Goal: Communication & Community: Answer question/provide support

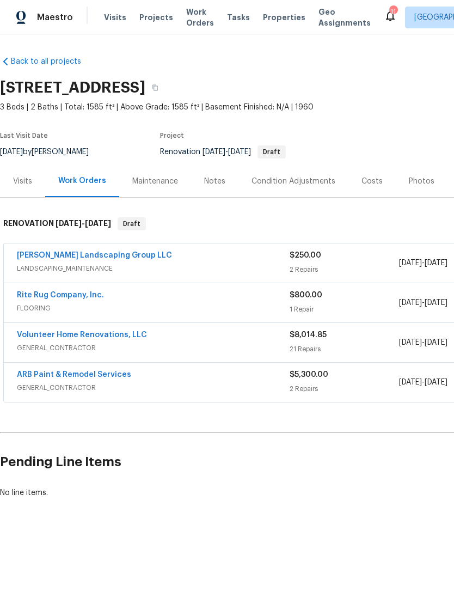
scroll to position [0, 37]
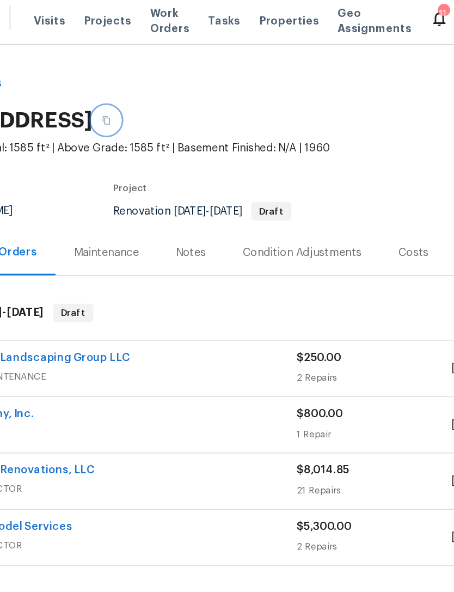
click at [158, 86] on icon "button" at bounding box center [155, 88] width 5 height 6
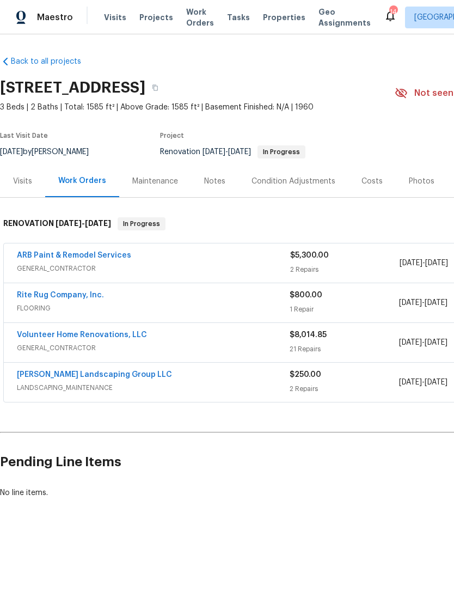
scroll to position [43, 0]
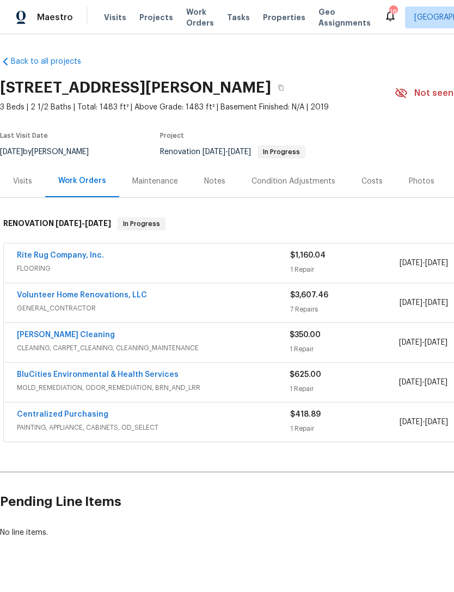
click at [217, 180] on div "Notes" at bounding box center [214, 181] width 21 height 11
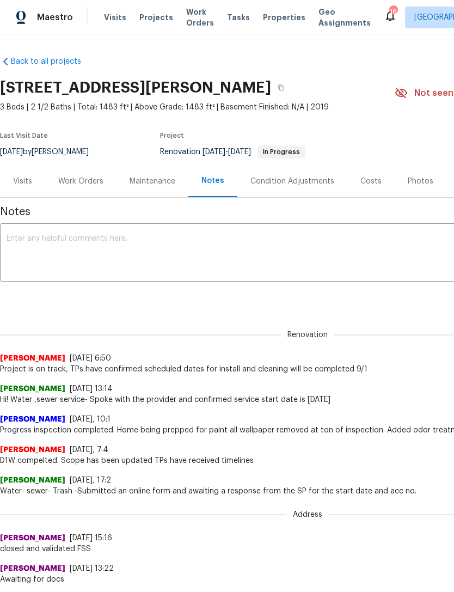
click at [308, 246] on textarea at bounding box center [308, 254] width 603 height 38
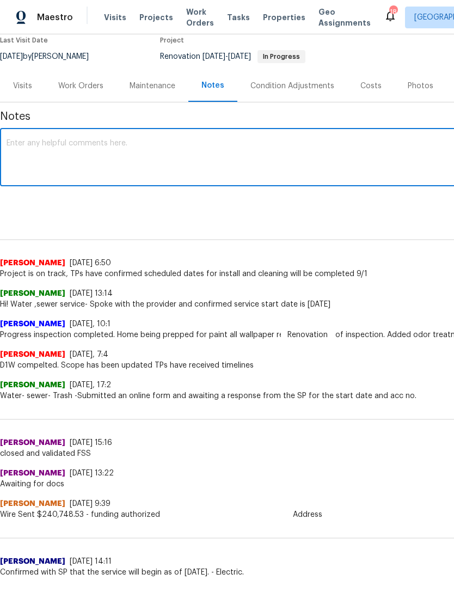
scroll to position [96, 0]
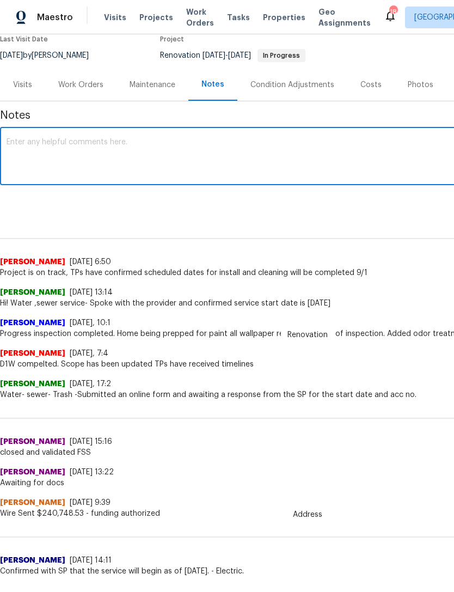
click at [338, 151] on textarea at bounding box center [308, 157] width 603 height 38
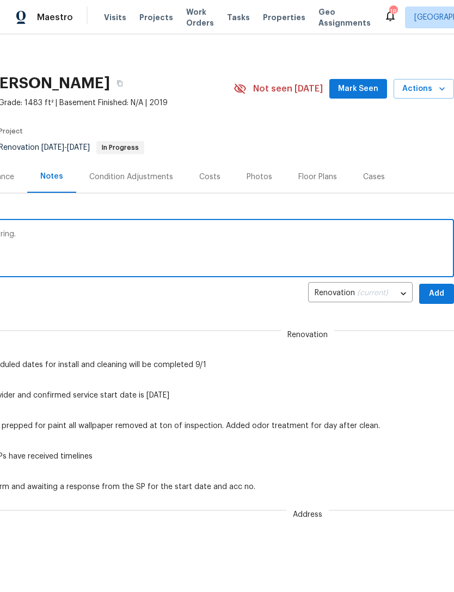
scroll to position [5, 161]
type textarea "Upstairs paint complete and ready for flooring."
click at [438, 296] on span "Add" at bounding box center [436, 294] width 17 height 14
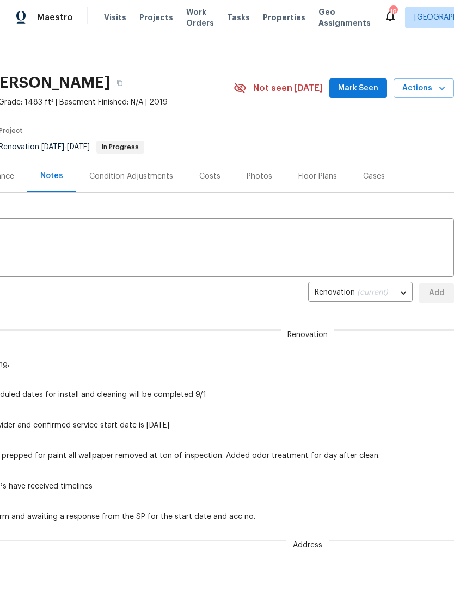
click at [372, 87] on span "Mark Seen" at bounding box center [358, 89] width 40 height 14
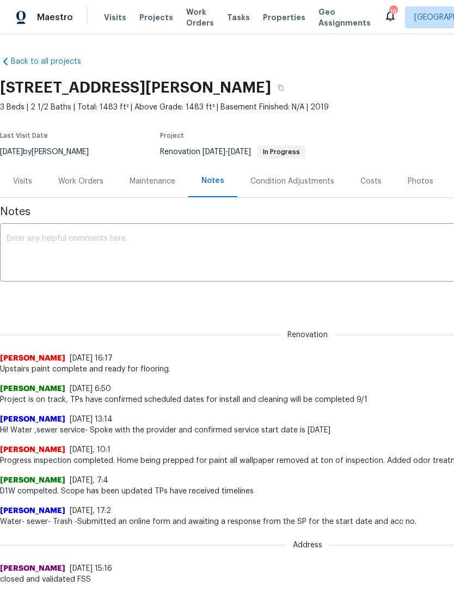
scroll to position [0, 0]
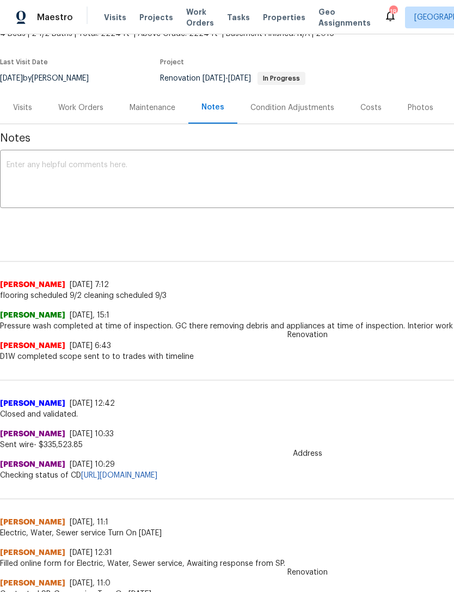
scroll to position [73, 0]
click at [377, 171] on textarea at bounding box center [308, 181] width 603 height 38
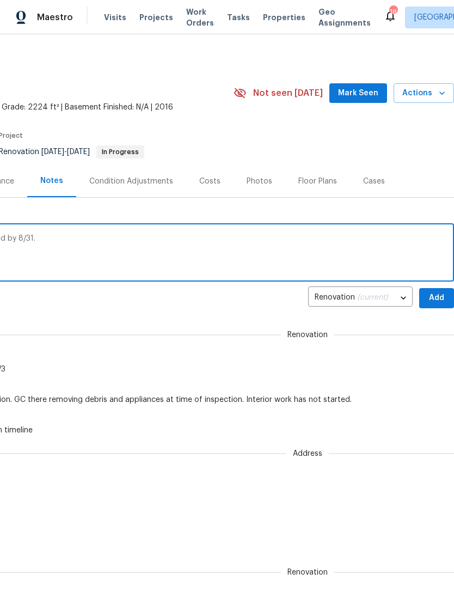
scroll to position [0, 161]
type textarea "Paint is under way and should be completed by 8/31."
click at [438, 298] on span "Add" at bounding box center [436, 299] width 17 height 14
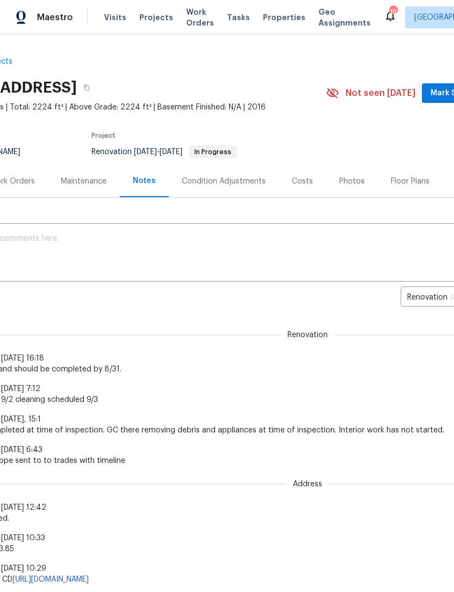
scroll to position [0, 67]
click at [444, 92] on span "Mark Seen" at bounding box center [453, 94] width 40 height 14
